Goal: Transaction & Acquisition: Book appointment/travel/reservation

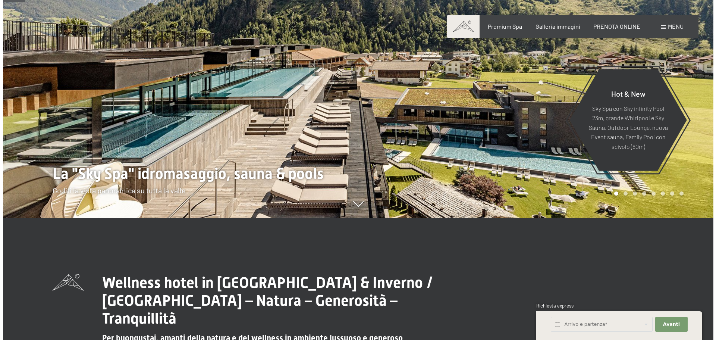
scroll to position [112, 0]
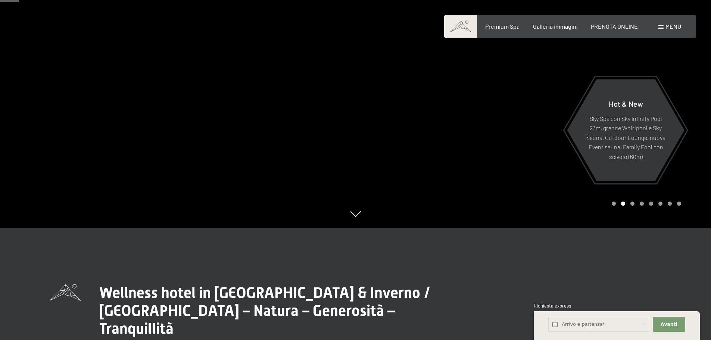
click at [674, 23] on div "Prenotazione Richiesta Premium Spa Galleria immagini PRENOTA ONLINE Menu DE IT …" at bounding box center [570, 26] width 222 height 8
click at [674, 23] on span "Menu" at bounding box center [673, 26] width 16 height 7
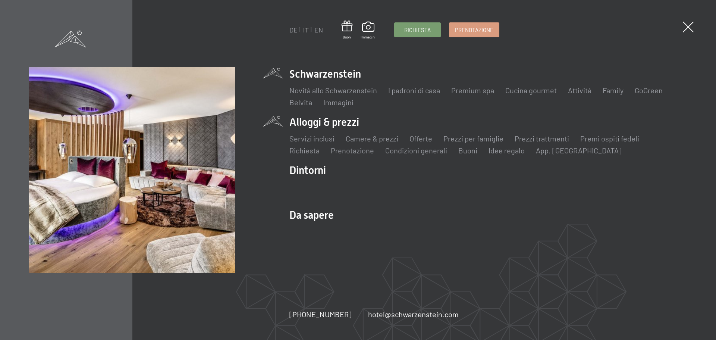
click at [315, 123] on li "Alloggi & prezzi Servizi inclusi Camere & prezzi Lista Offerte Lista Prezzi per…" at bounding box center [489, 135] width 398 height 41
click at [355, 140] on link "Camere & prezzi" at bounding box center [372, 138] width 53 height 9
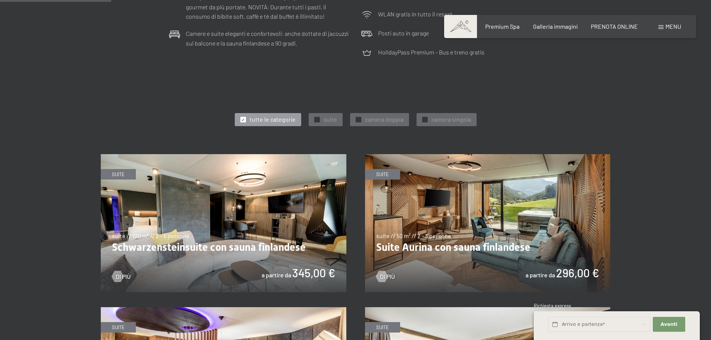
scroll to position [336, 0]
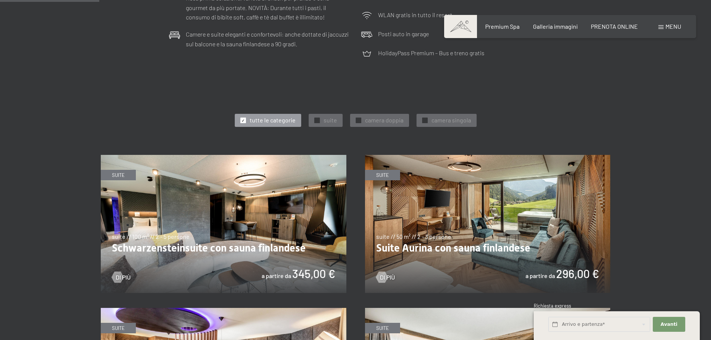
click at [434, 213] on img at bounding box center [488, 224] width 246 height 138
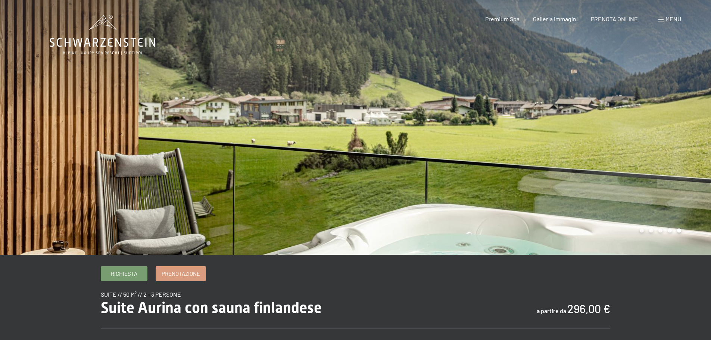
click at [553, 160] on div at bounding box center [534, 127] width 356 height 255
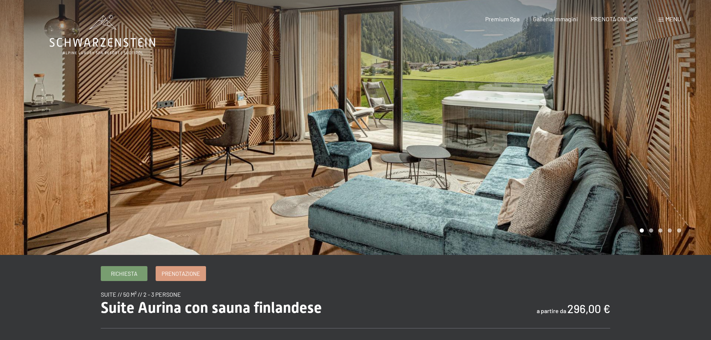
click at [553, 160] on div at bounding box center [534, 127] width 356 height 255
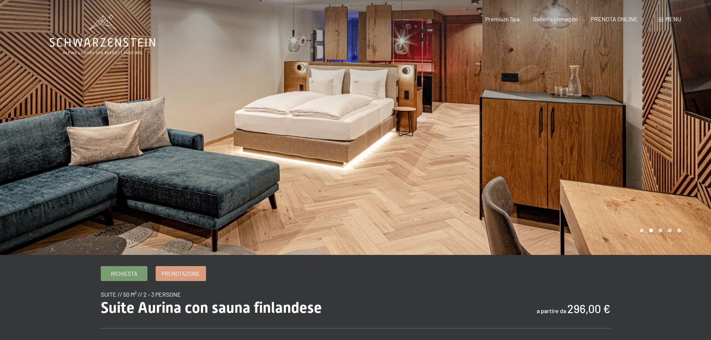
click at [553, 160] on div at bounding box center [534, 127] width 356 height 255
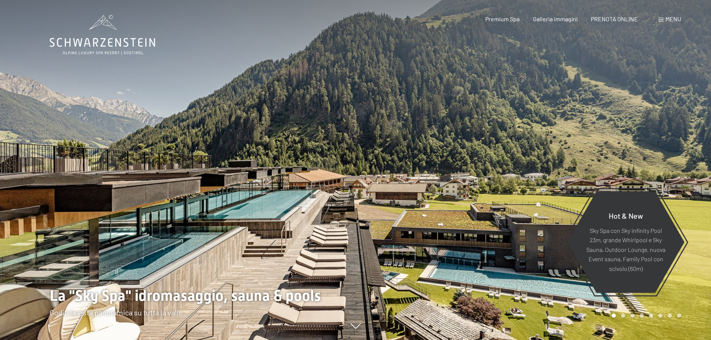
click at [664, 18] on div "Menu" at bounding box center [669, 19] width 23 height 8
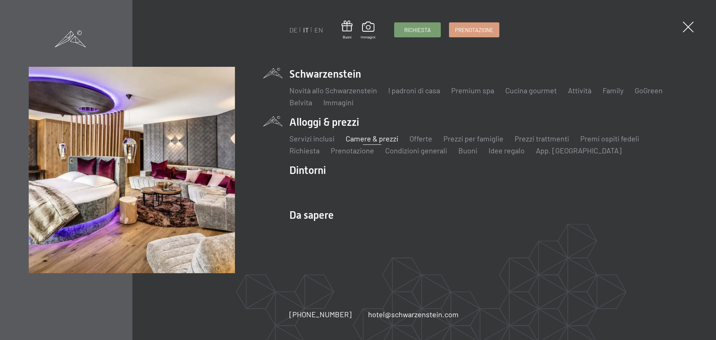
click at [366, 138] on link "Camere & prezzi" at bounding box center [372, 138] width 53 height 9
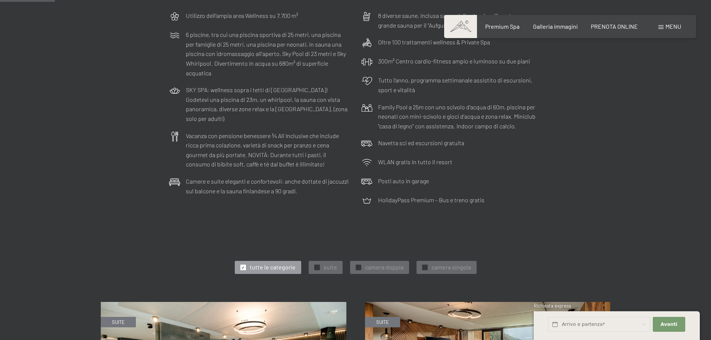
scroll to position [448, 0]
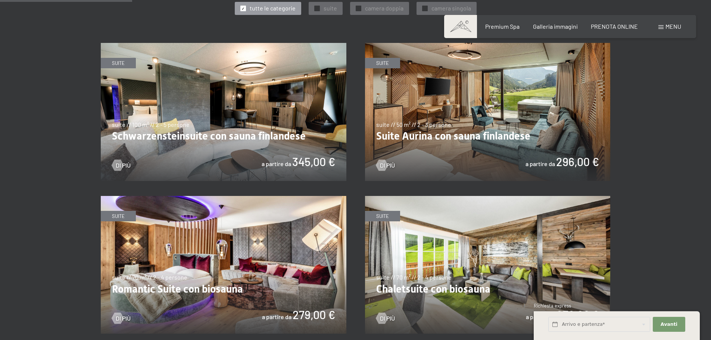
click at [461, 87] on img at bounding box center [488, 112] width 246 height 138
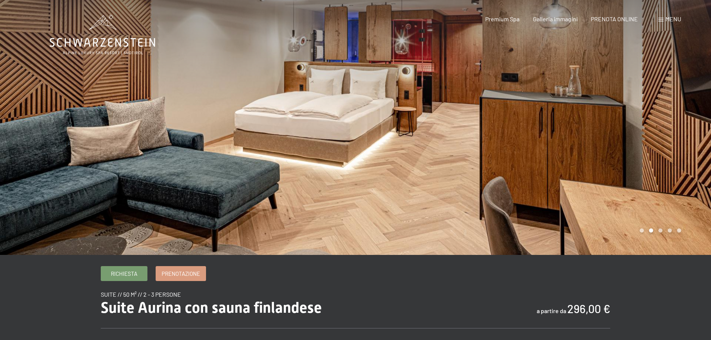
click at [444, 103] on div at bounding box center [534, 127] width 356 height 255
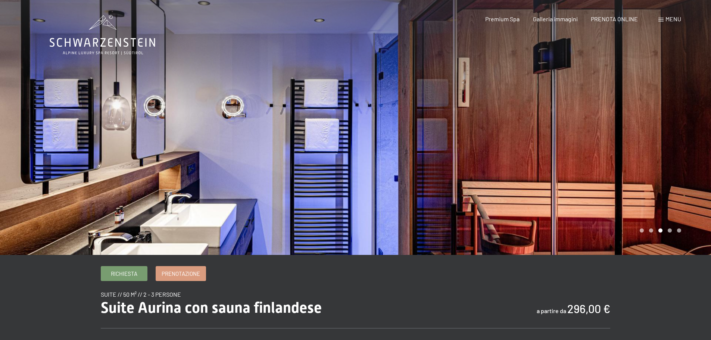
click at [444, 103] on div at bounding box center [534, 127] width 356 height 255
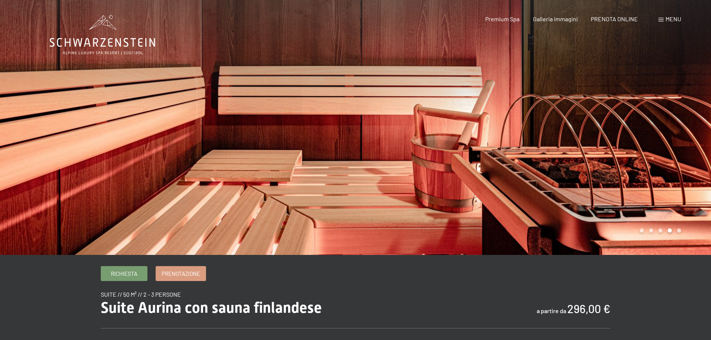
click at [444, 103] on div at bounding box center [534, 127] width 356 height 255
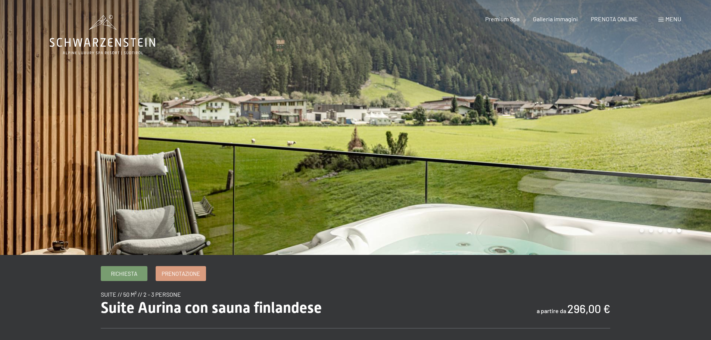
click at [391, 183] on div at bounding box center [534, 127] width 356 height 255
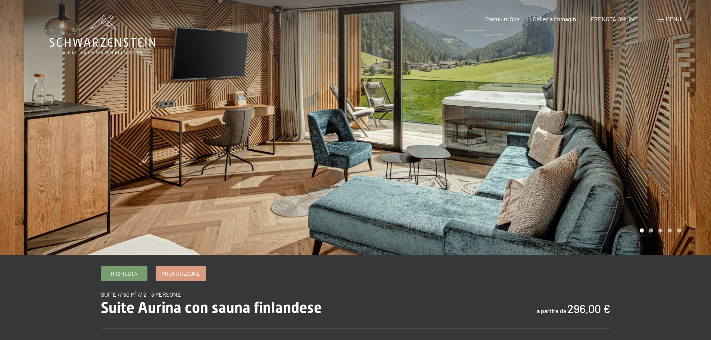
click at [359, 78] on div at bounding box center [534, 127] width 356 height 255
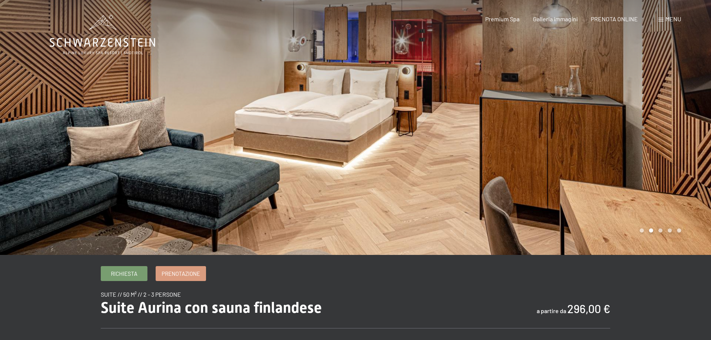
click at [359, 78] on div at bounding box center [534, 127] width 356 height 255
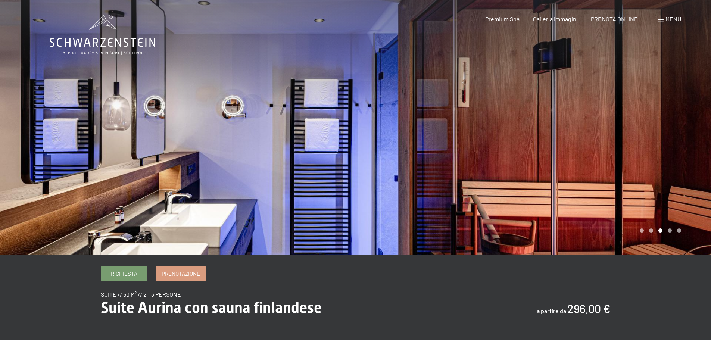
click at [359, 78] on div at bounding box center [534, 127] width 356 height 255
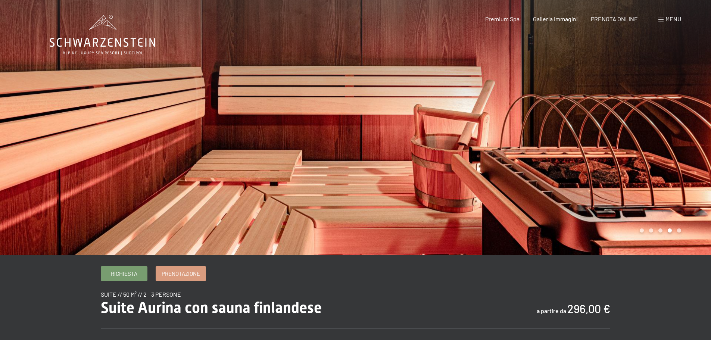
click at [359, 78] on div at bounding box center [534, 127] width 356 height 255
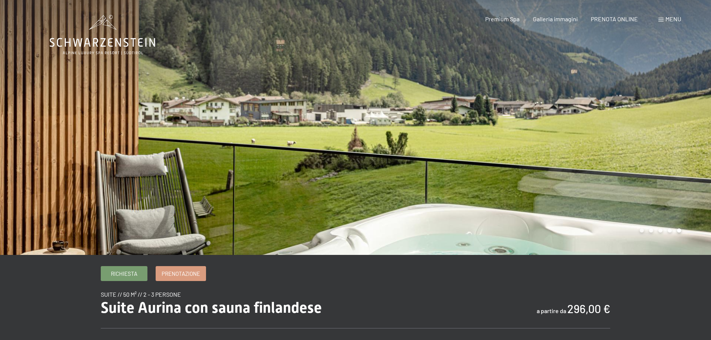
click at [358, 78] on div at bounding box center [534, 127] width 356 height 255
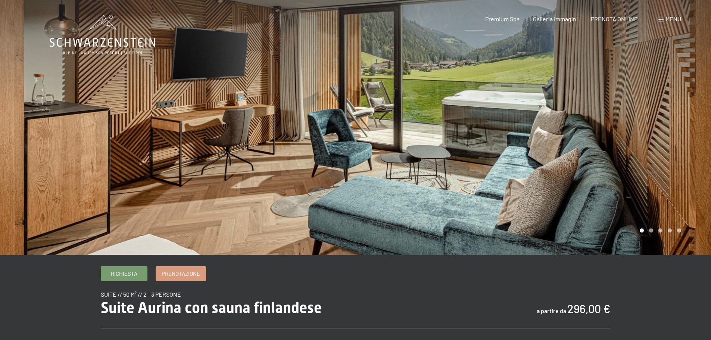
click at [504, 148] on div at bounding box center [534, 127] width 356 height 255
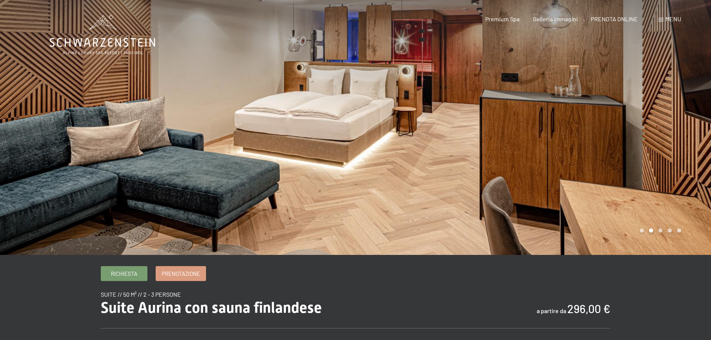
click at [488, 149] on div at bounding box center [534, 127] width 356 height 255
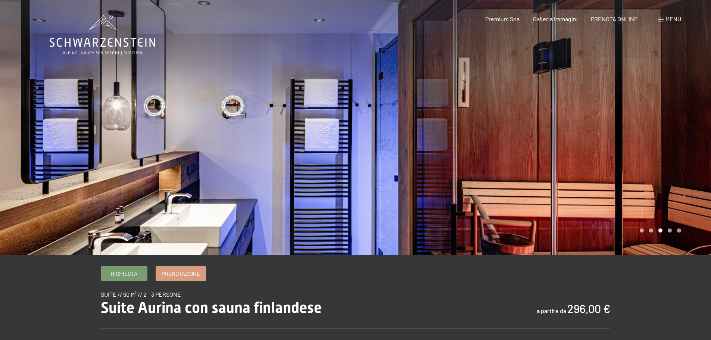
click at [488, 149] on div at bounding box center [534, 127] width 356 height 255
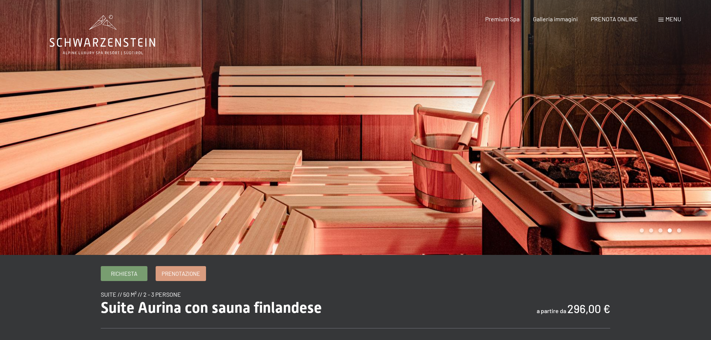
click at [488, 151] on div at bounding box center [534, 127] width 356 height 255
